Goal: Transaction & Acquisition: Purchase product/service

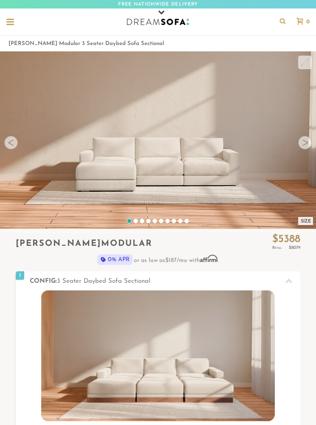
scroll to position [7686, 316]
click at [86, 344] on img at bounding box center [157, 355] width 233 height 131
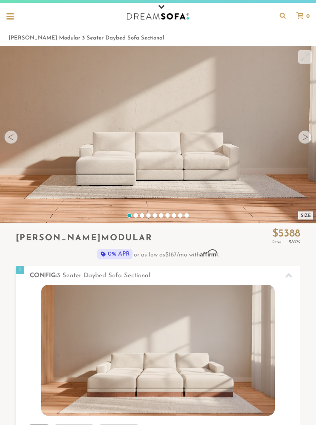
scroll to position [0, 0]
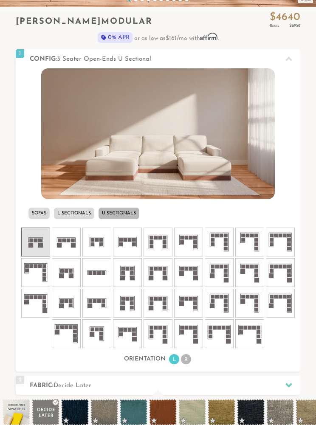
scroll to position [222, 0]
click at [70, 238] on icon at bounding box center [65, 241] width 25 height 25
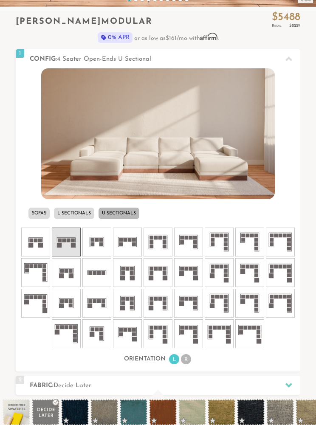
scroll to position [258, 0]
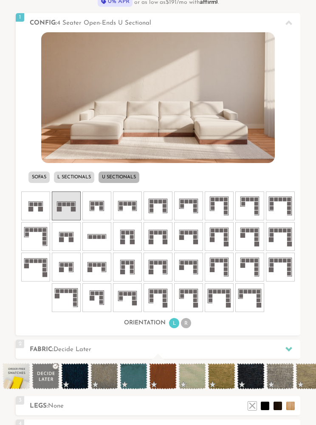
click at [130, 204] on rect at bounding box center [130, 204] width 4 height 4
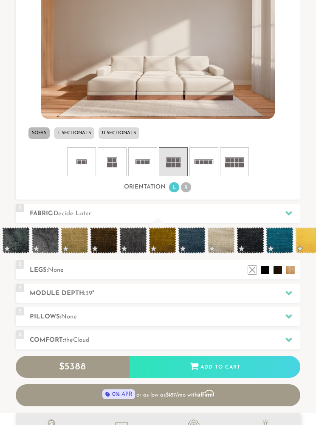
scroll to position [302, 0]
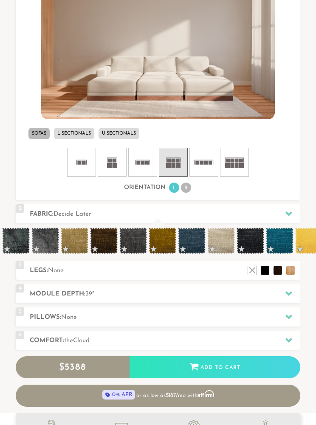
click at [168, 238] on span at bounding box center [162, 240] width 28 height 26
click at [71, 239] on span at bounding box center [75, 240] width 28 height 26
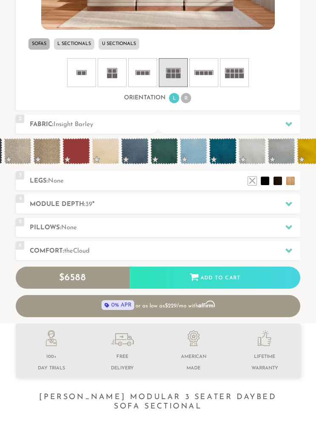
scroll to position [0, 1548]
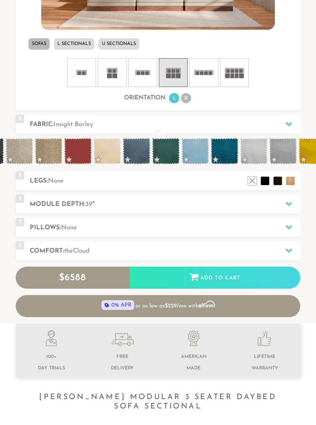
click at [290, 118] on div at bounding box center [289, 123] width 18 height 17
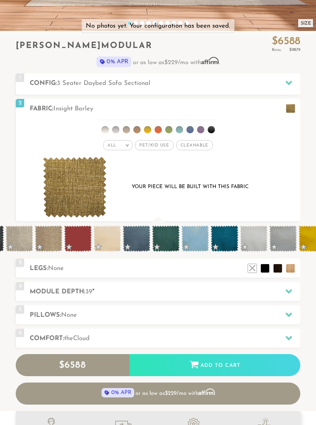
scroll to position [197, 0]
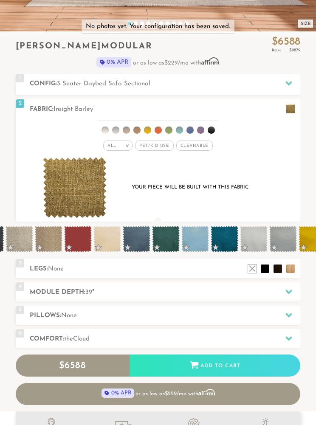
click at [167, 127] on li at bounding box center [168, 129] width 7 height 7
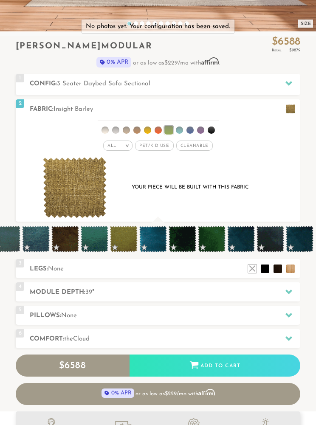
scroll to position [0, 534]
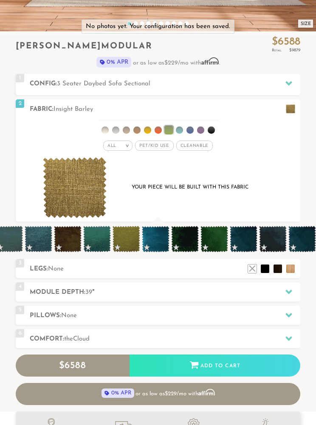
click at [218, 236] on span at bounding box center [214, 239] width 28 height 26
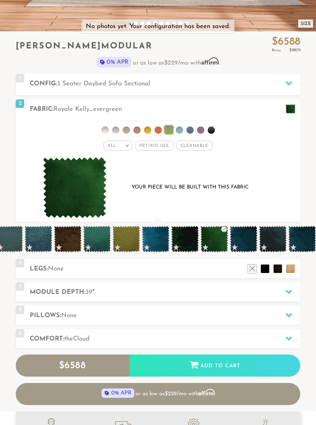
click at [98, 238] on span at bounding box center [97, 239] width 28 height 26
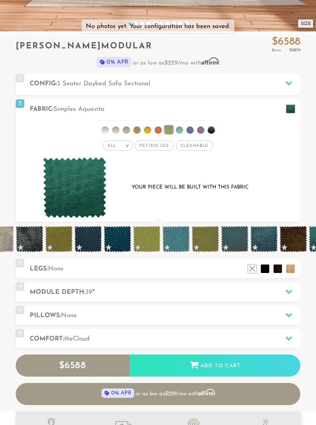
click at [141, 238] on span at bounding box center [147, 239] width 28 height 26
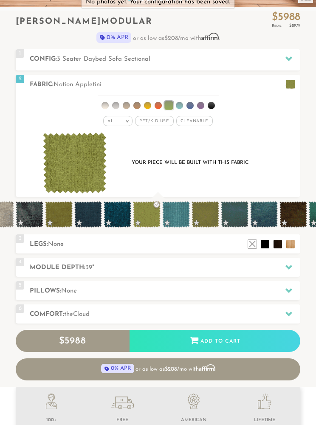
click at [58, 209] on span at bounding box center [59, 214] width 28 height 26
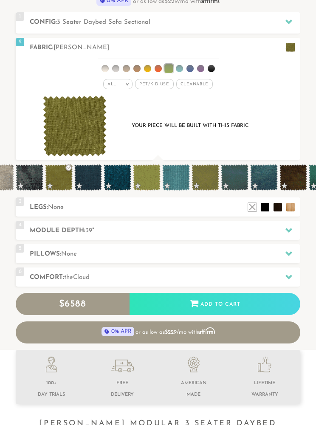
click at [265, 203] on li at bounding box center [264, 207] width 8 height 8
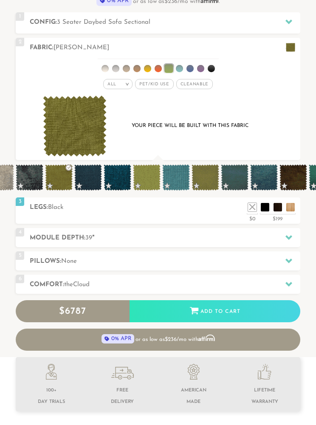
click at [36, 232] on div "4 Module Depth: 39 "" at bounding box center [158, 237] width 284 height 19
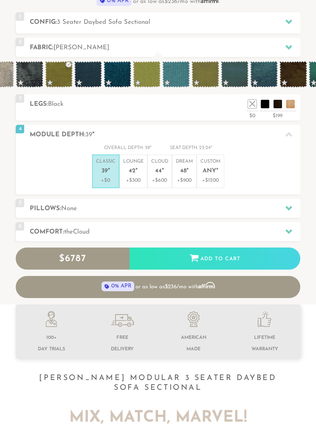
click at [185, 165] on p "Dream 48 "" at bounding box center [184, 167] width 17 height 18
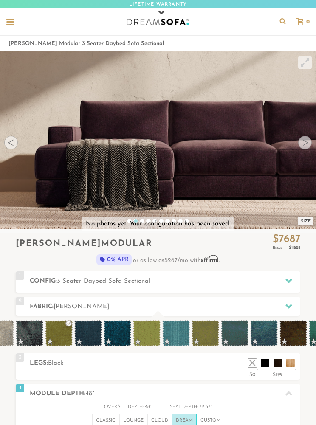
scroll to position [7534, 316]
